Goal: Task Accomplishment & Management: Use online tool/utility

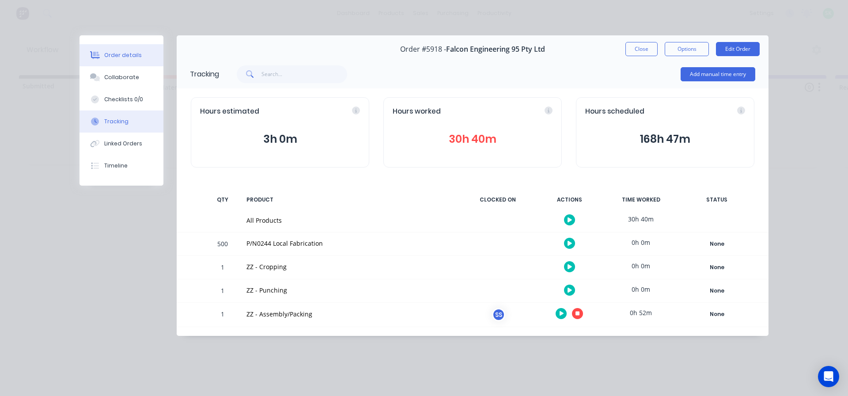
click at [117, 53] on div "Order details" at bounding box center [123, 55] width 38 height 8
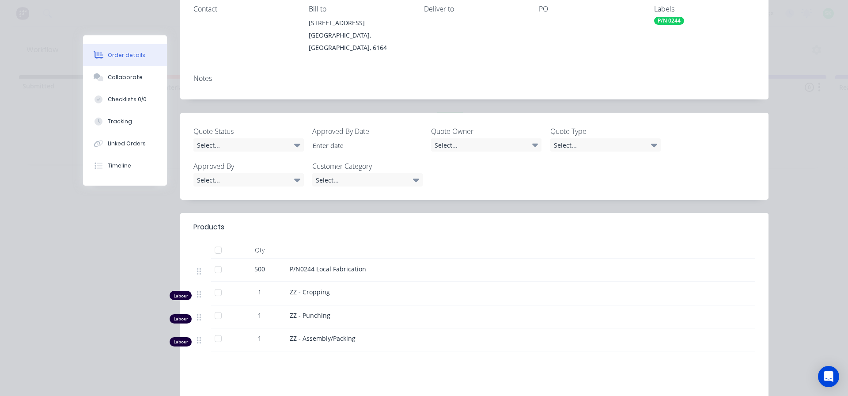
scroll to position [133, 0]
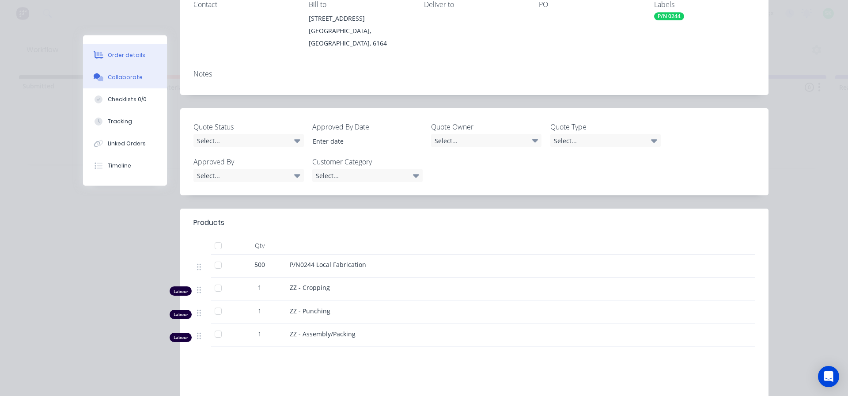
click at [110, 72] on button "Collaborate" at bounding box center [125, 77] width 84 height 22
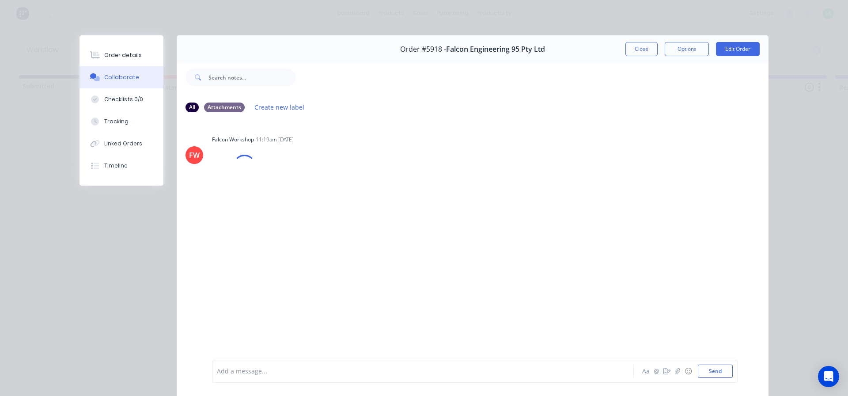
click at [259, 373] on div at bounding box center [410, 371] width 386 height 9
click at [282, 187] on icon "button" at bounding box center [283, 187] width 3 height 10
drag, startPoint x: 265, startPoint y: 182, endPoint x: 221, endPoint y: 282, distance: 109.6
click at [221, 283] on div "[PERSON_NAME] Workshop 11:19am [DATE] nEwHrESgYdJ.png Labels Download SK You - …" at bounding box center [473, 239] width 592 height 239
click at [257, 245] on button "button" at bounding box center [259, 247] width 4 height 13
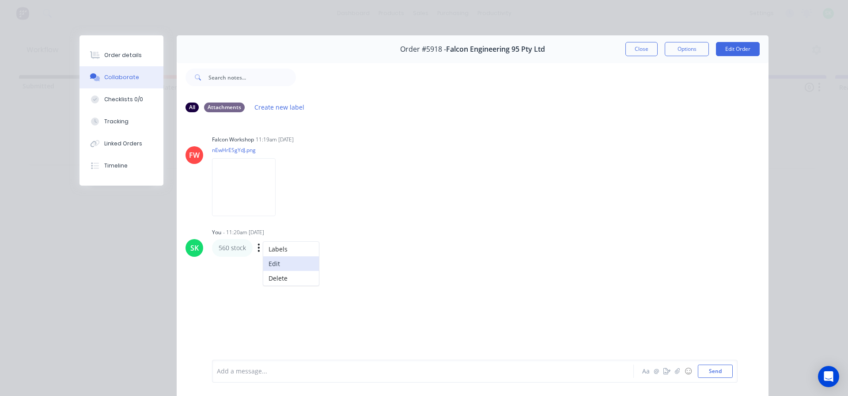
click at [277, 262] on button "Edit" at bounding box center [291, 263] width 56 height 15
click at [222, 374] on span "560 stock" at bounding box center [230, 371] width 27 height 8
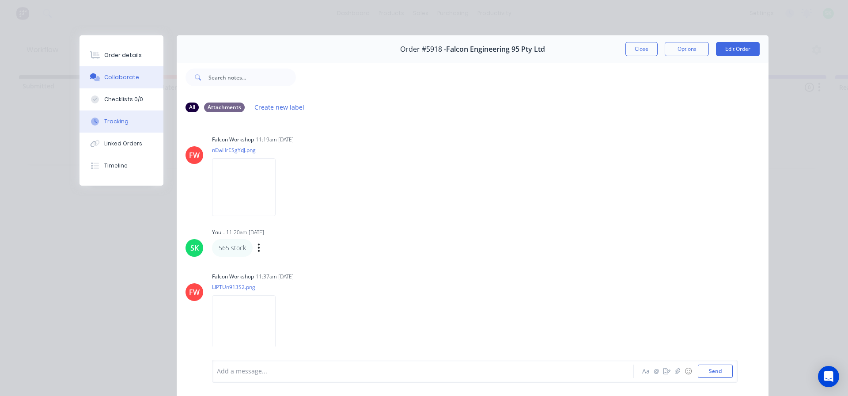
click at [123, 115] on button "Tracking" at bounding box center [122, 121] width 84 height 22
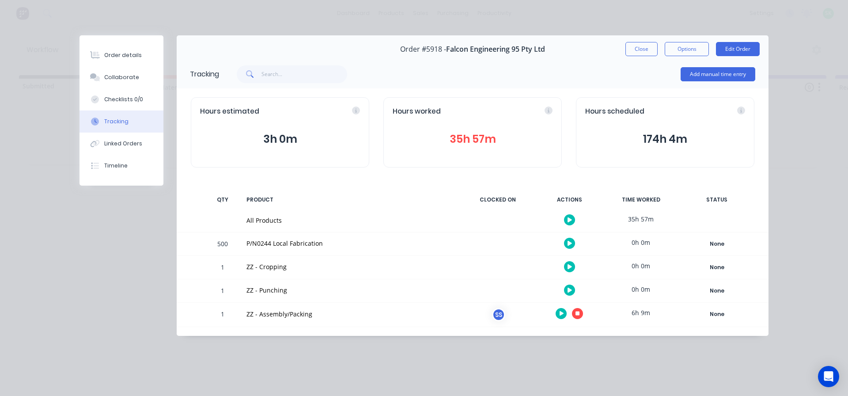
click at [577, 315] on icon "button" at bounding box center [578, 313] width 4 height 4
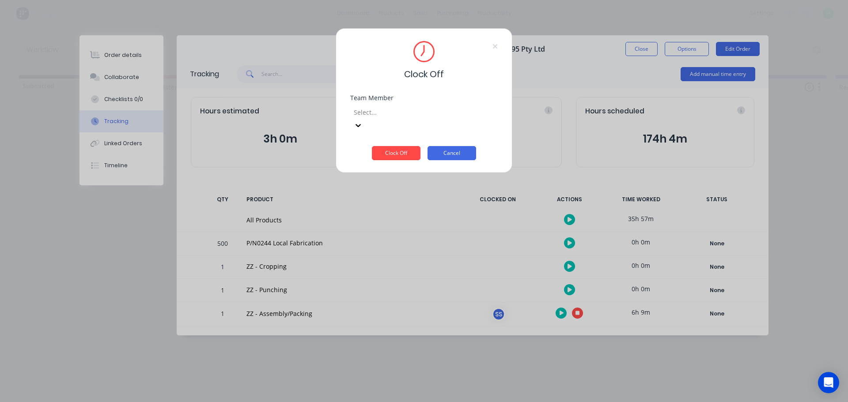
click at [449, 146] on button "Cancel" at bounding box center [452, 153] width 49 height 14
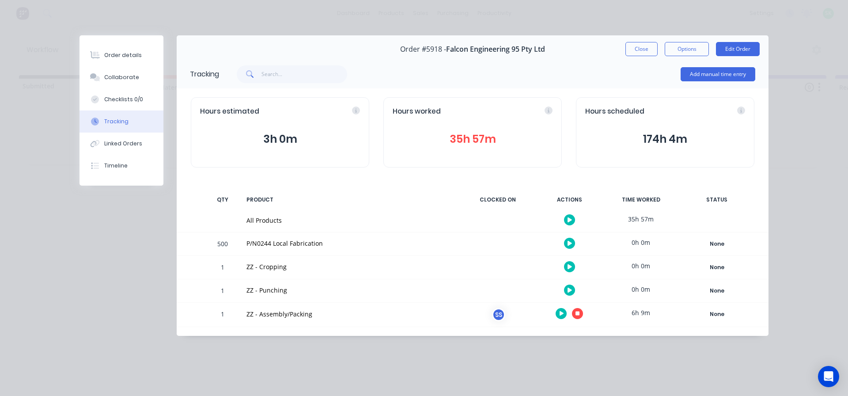
click at [577, 311] on icon "button" at bounding box center [578, 313] width 4 height 4
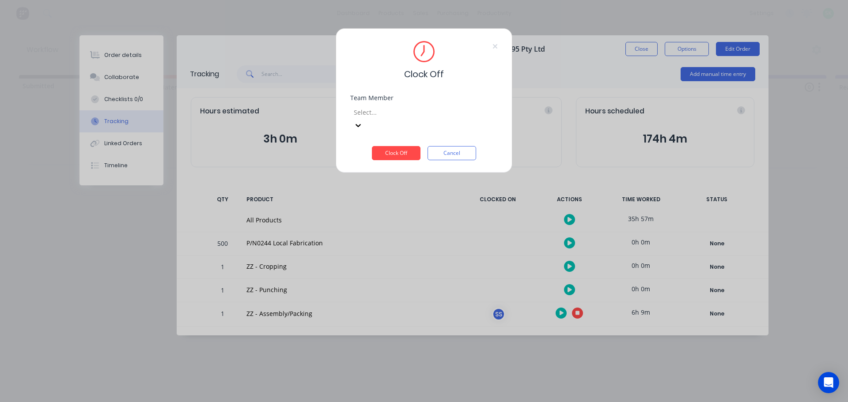
click at [478, 112] on div at bounding box center [416, 112] width 127 height 11
click at [399, 349] on div "[PERSON_NAME]" at bounding box center [424, 353] width 848 height 9
click at [395, 146] on button "Clock Off" at bounding box center [396, 153] width 49 height 14
